Goal: Check status: Check status

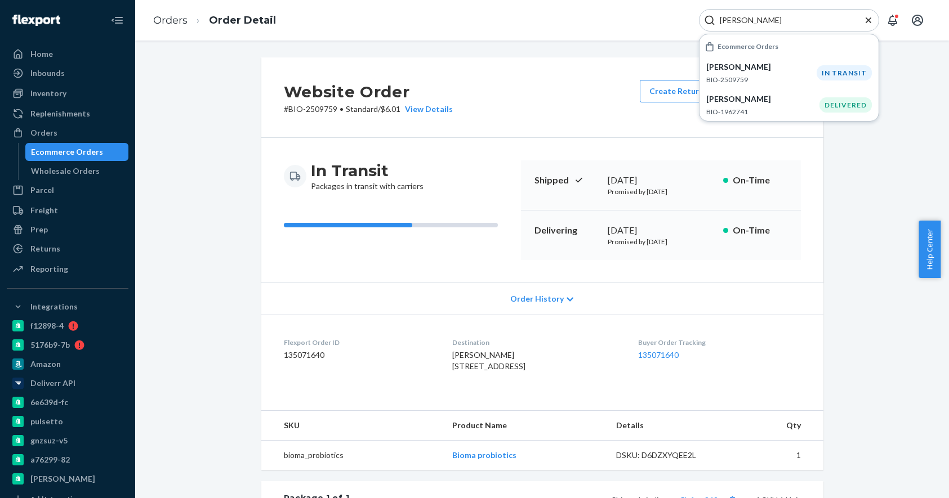
drag, startPoint x: 781, startPoint y: 21, endPoint x: 581, endPoint y: 16, distance: 200.0
click at [581, 16] on div "Orders Order Detail [PERSON_NAME] Ecommerce Orders [PERSON_NAME] BIO-2509759 IN…" at bounding box center [542, 20] width 814 height 41
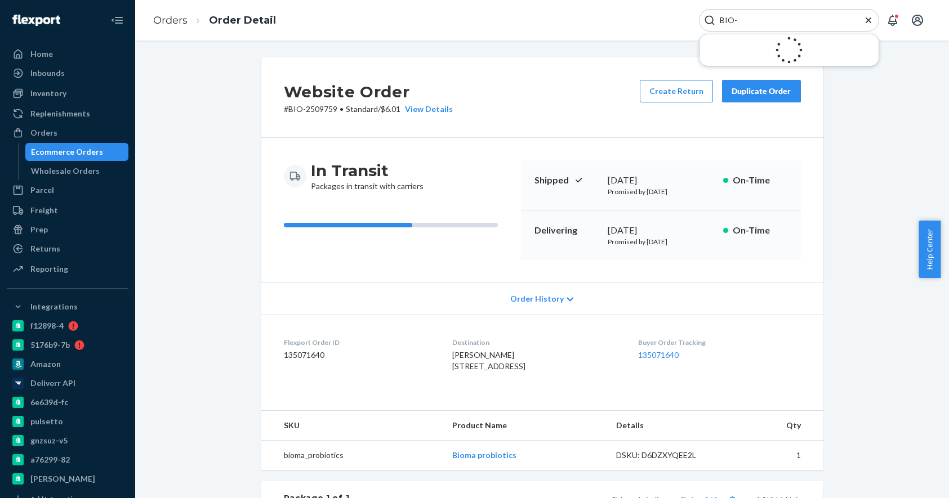
paste input "2260224"
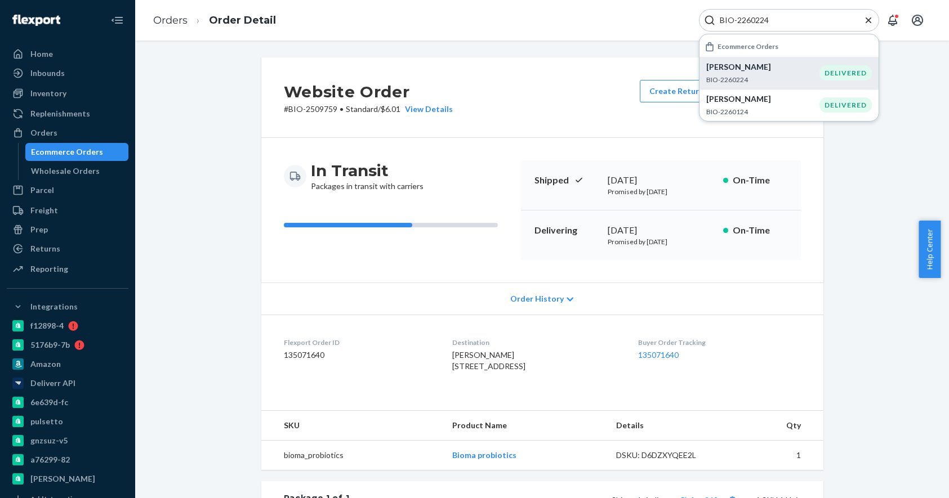
click at [790, 69] on p "[PERSON_NAME]" at bounding box center [762, 66] width 113 height 11
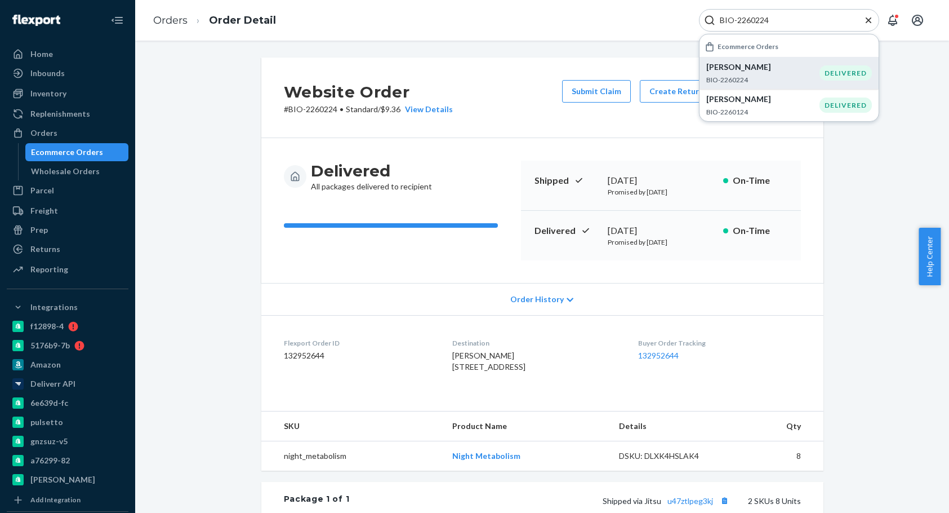
click at [747, 22] on input "BIO-2260224" at bounding box center [784, 20] width 139 height 11
paste input "35903"
type input "BIO-2359034"
click at [769, 78] on p "BIO-2359034" at bounding box center [762, 80] width 113 height 10
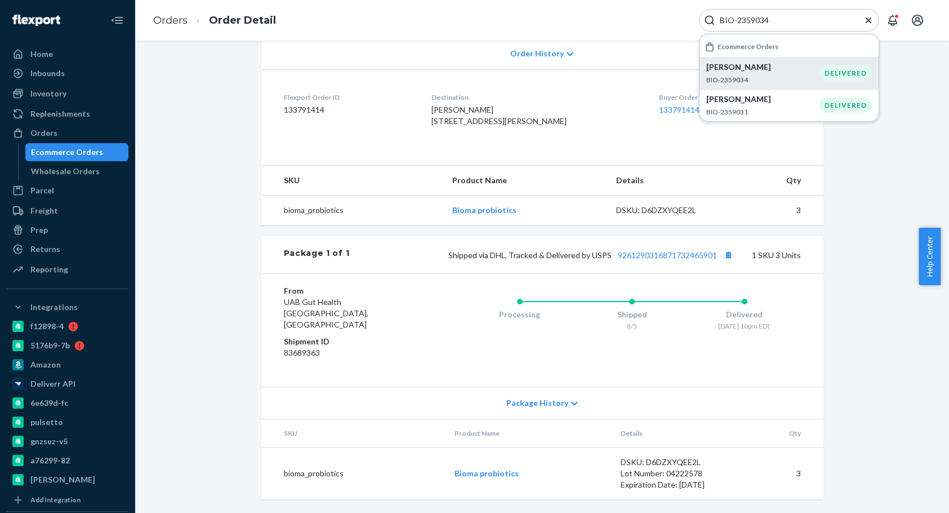
scroll to position [257, 0]
click at [670, 260] on link "9261290316871732465901" at bounding box center [667, 255] width 99 height 10
